Goal: Information Seeking & Learning: Understand process/instructions

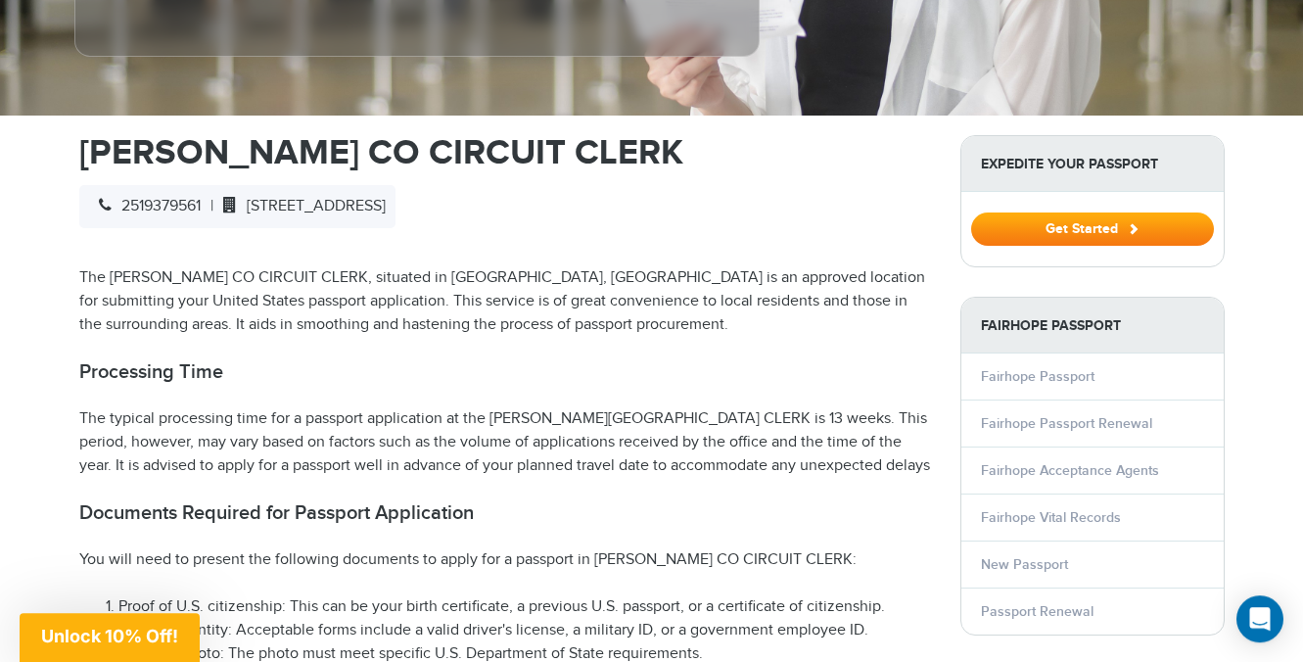
scroll to position [567, 0]
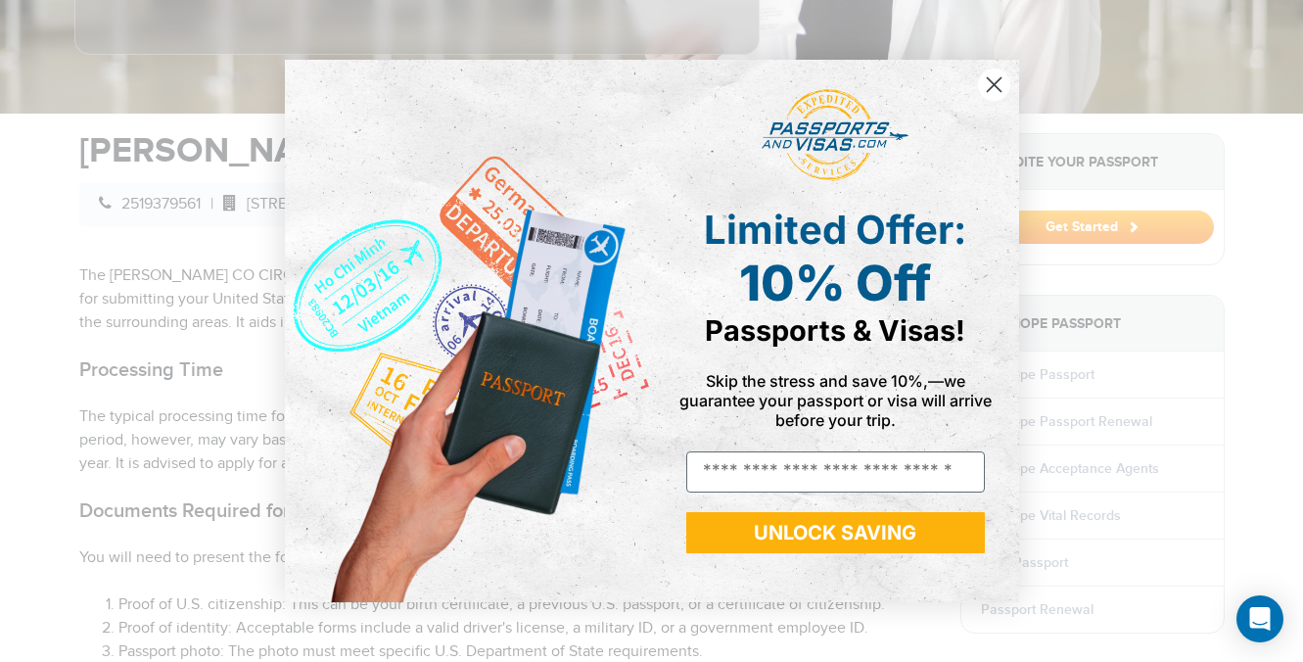
click at [994, 83] on icon "Close dialog" at bounding box center [994, 85] width 14 height 14
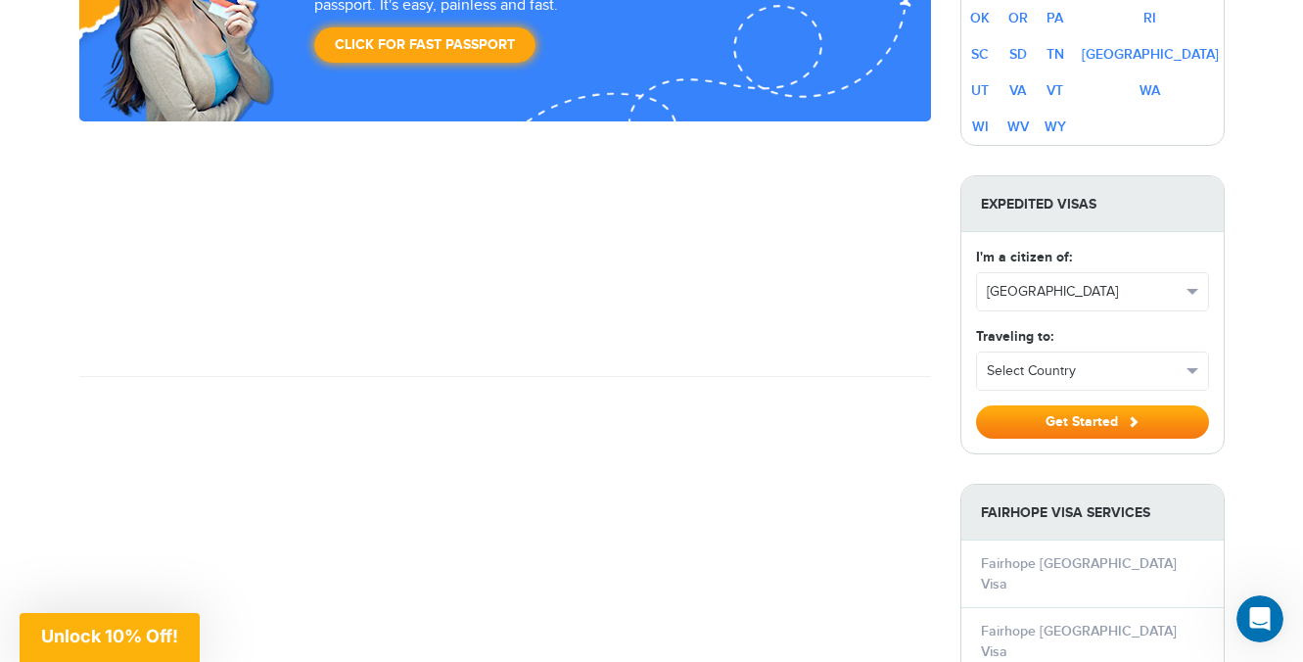
scroll to position [1600, 0]
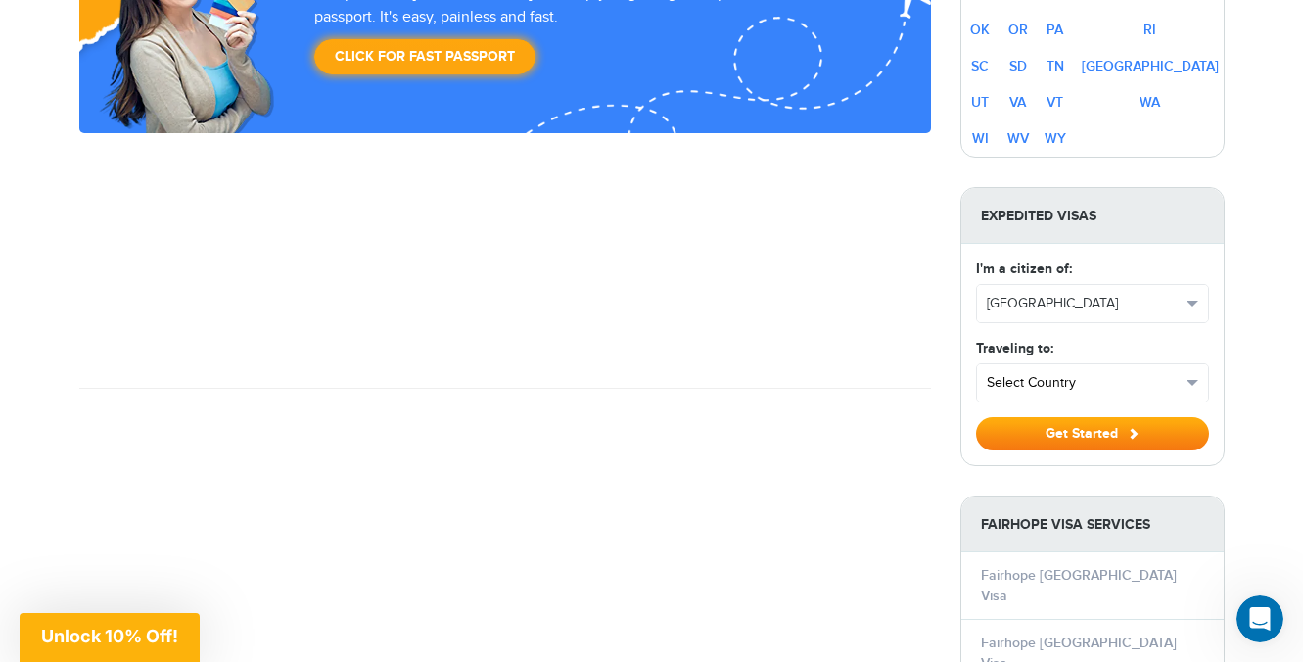
click at [1154, 373] on span "Select Country" at bounding box center [1084, 383] width 194 height 20
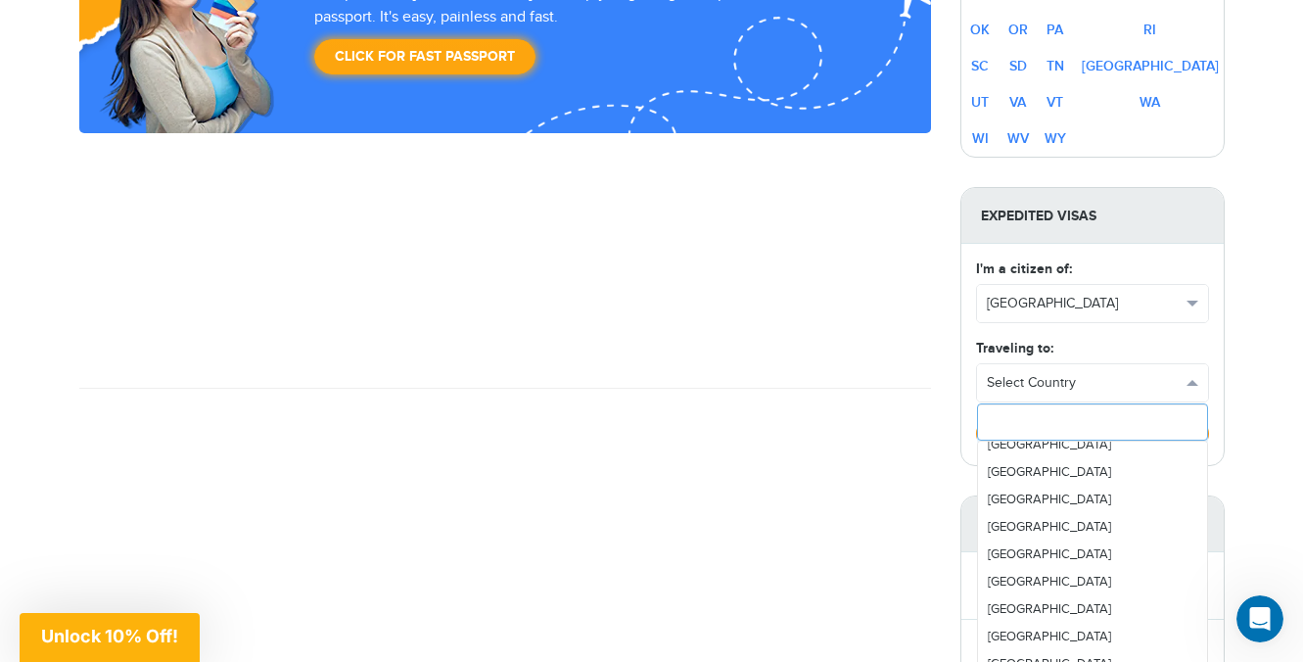
scroll to position [346, 0]
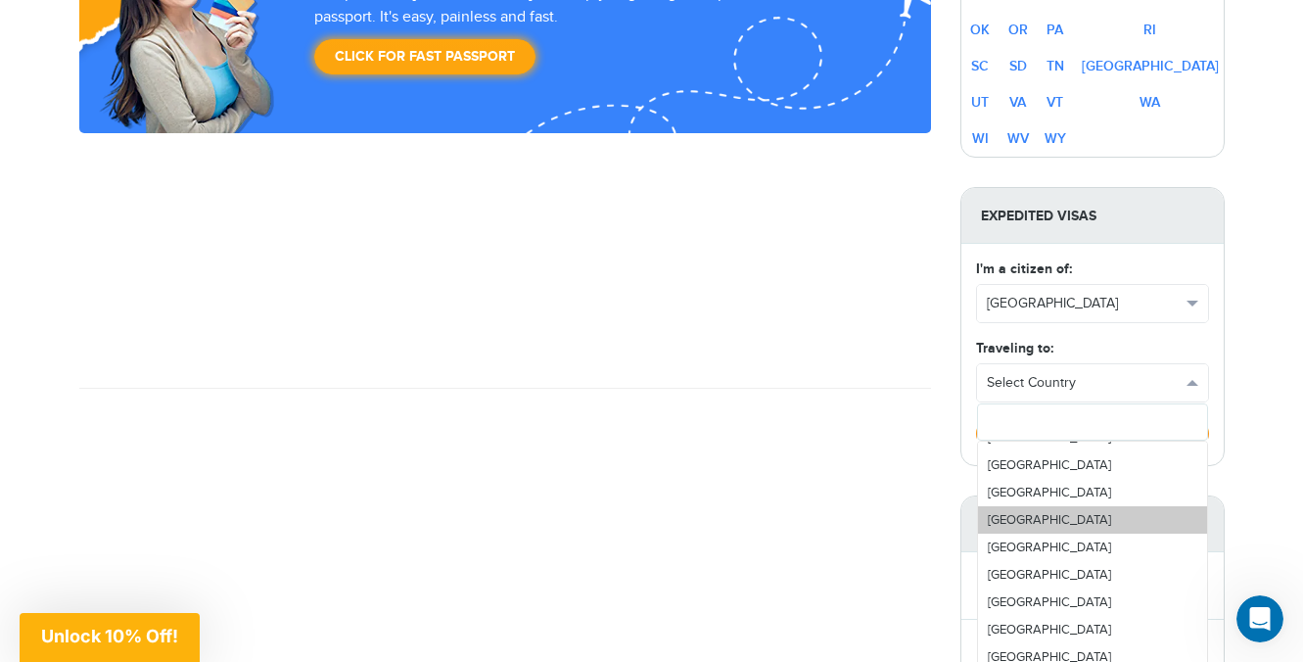
click at [1041, 506] on link "[GEOGRAPHIC_DATA]" at bounding box center [1092, 519] width 229 height 27
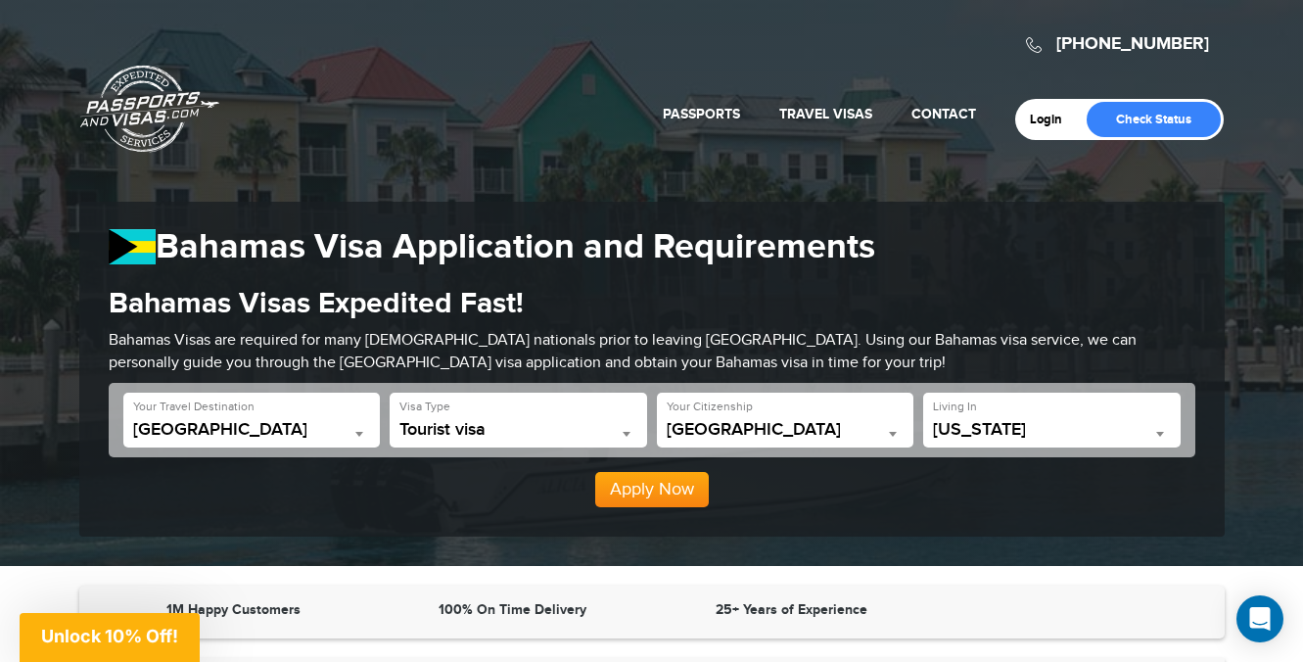
click at [1148, 434] on span "California" at bounding box center [1052, 430] width 238 height 20
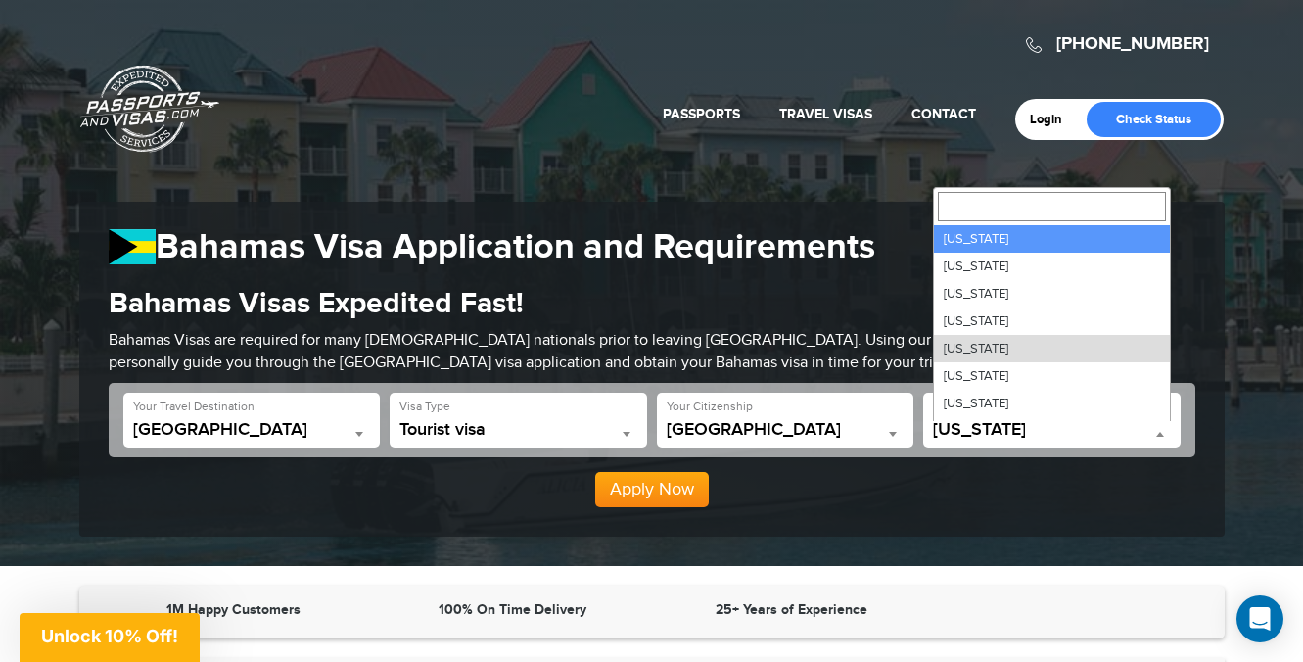
select select "**"
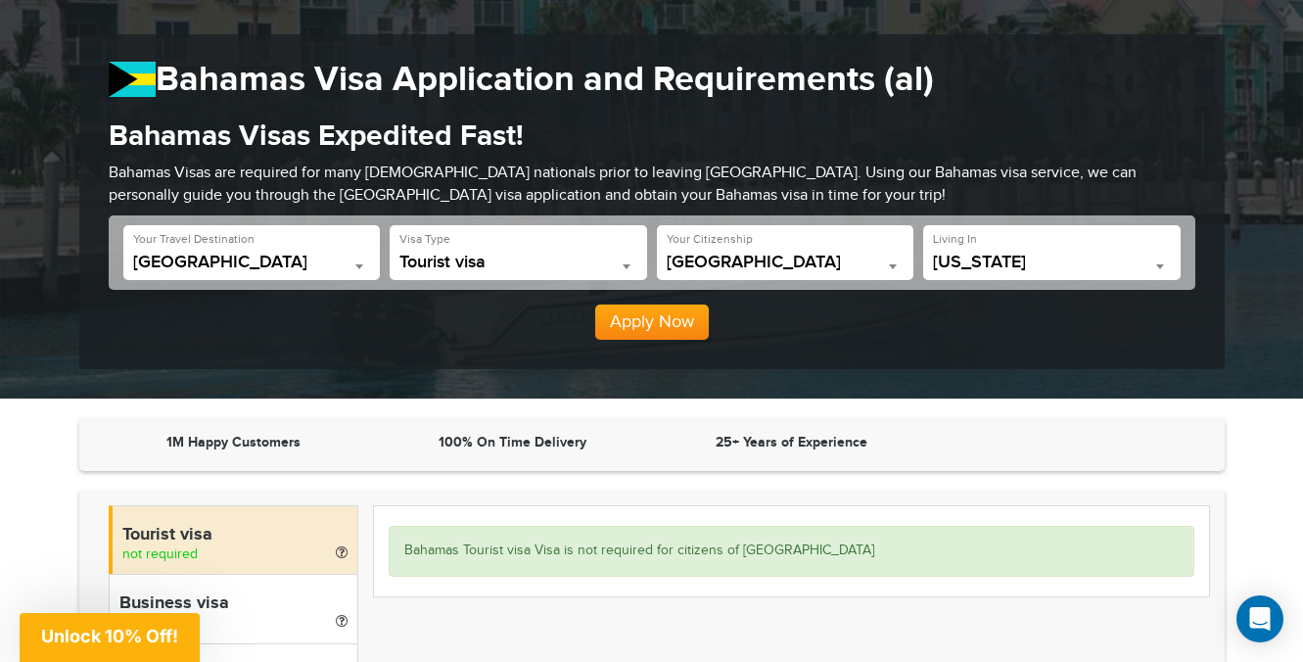
scroll to position [173, 0]
